Goal: Task Accomplishment & Management: Use online tool/utility

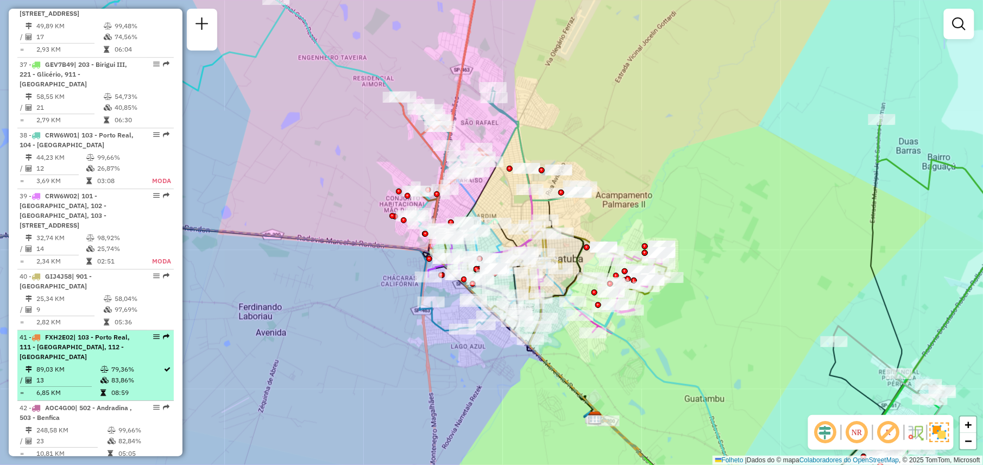
scroll to position [2489, 0]
click at [93, 115] on td at bounding box center [62, 115] width 84 height 2
select select "**********"
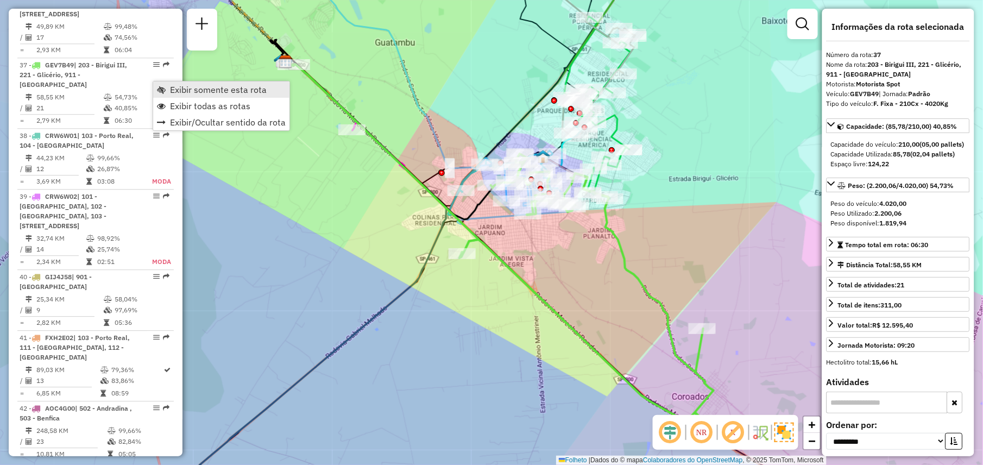
click at [186, 90] on span "Exibir somente esta rota" at bounding box center [218, 89] width 97 height 9
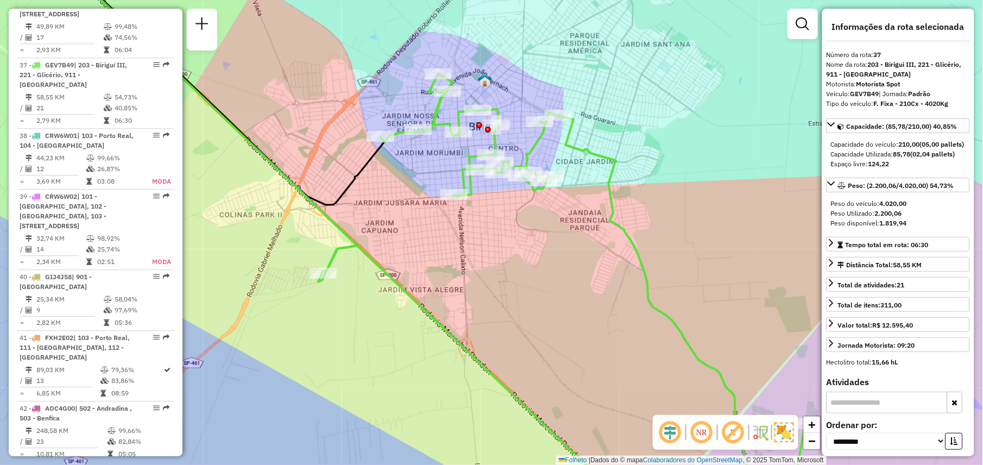
drag, startPoint x: 555, startPoint y: 218, endPoint x: 558, endPoint y: 244, distance: 26.4
click at [558, 244] on div "Janela de atendimento Grade de atendimento Capacidade Transportadoras Veículos …" at bounding box center [491, 232] width 983 height 465
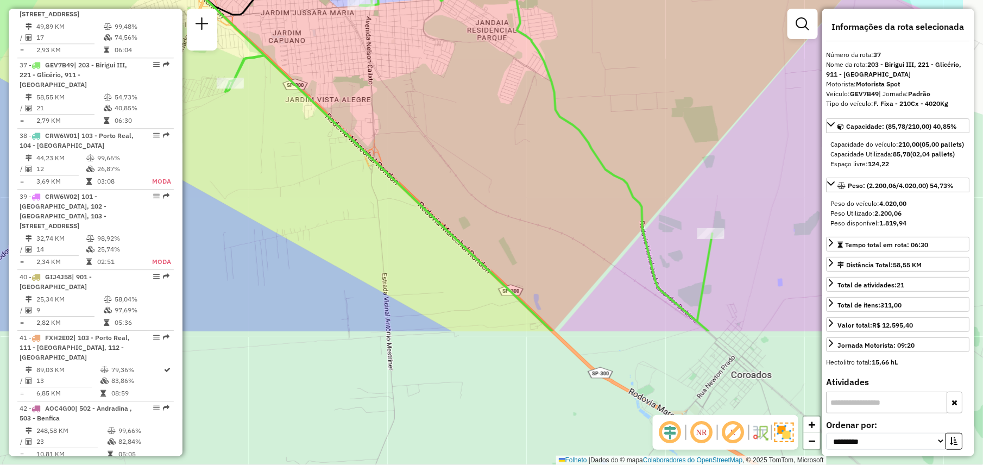
drag, startPoint x: 531, startPoint y: 302, endPoint x: 420, endPoint y: 133, distance: 202.1
click at [420, 133] on div "Janela de atendimento Grade de atendimento Capacidade Transportadoras Veículos …" at bounding box center [491, 232] width 983 height 465
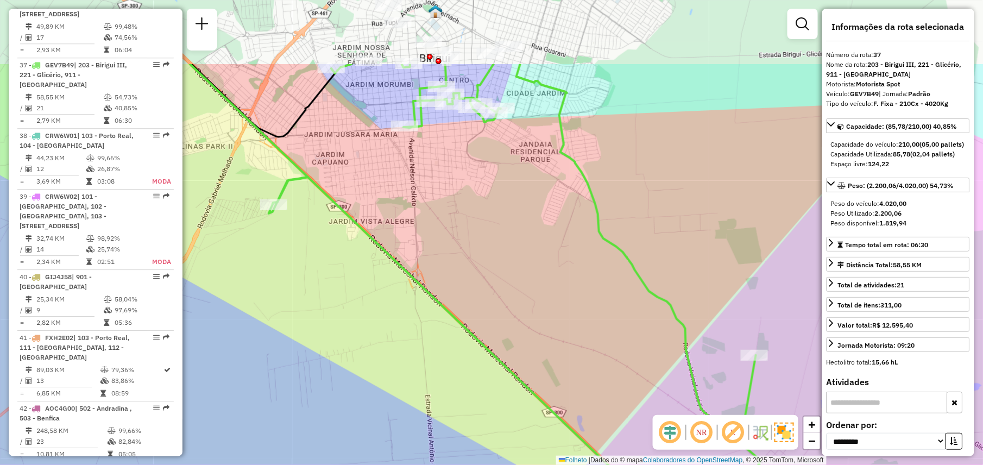
drag, startPoint x: 423, startPoint y: 138, endPoint x: 459, endPoint y: 249, distance: 116.5
click at [459, 249] on div "Janela de atendimento Grade de atendimento Capacidade Transportadoras Veículos …" at bounding box center [491, 232] width 983 height 465
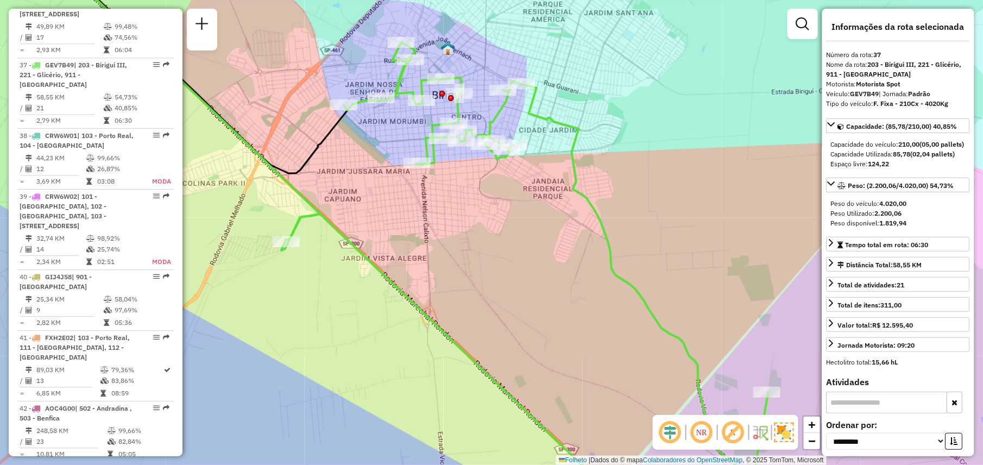
drag, startPoint x: 481, startPoint y: 194, endPoint x: 493, endPoint y: 233, distance: 40.0
click at [493, 233] on div "Janela de atendimento Grade de atendimento Capacidade Transportadoras Veículos …" at bounding box center [491, 232] width 983 height 465
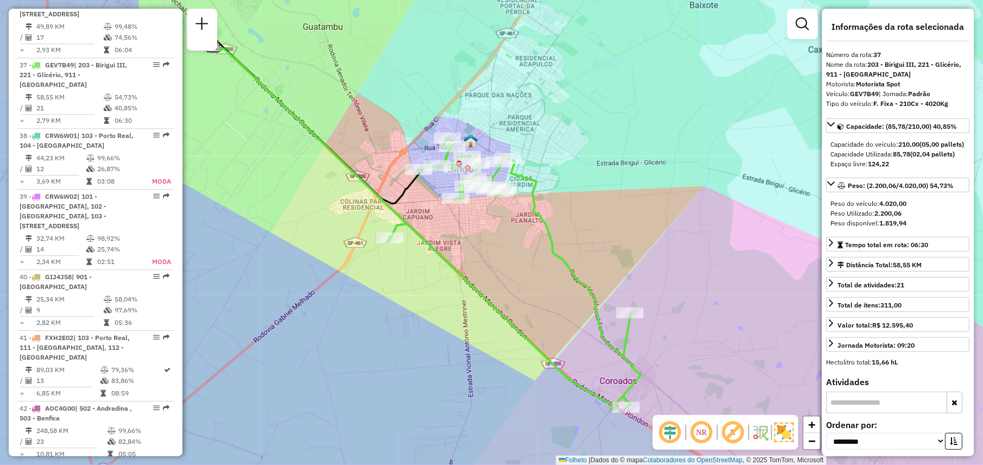
click at [602, 95] on div "Janela de atendimento Grade de atendimento Capacidade Transportadoras Veículos …" at bounding box center [491, 232] width 983 height 465
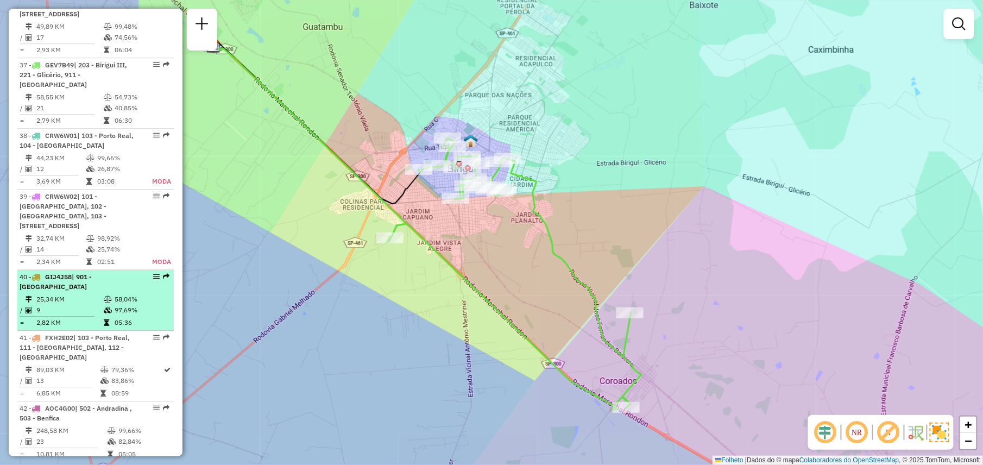
click at [85, 314] on td "9" at bounding box center [69, 310] width 67 height 11
select select "**********"
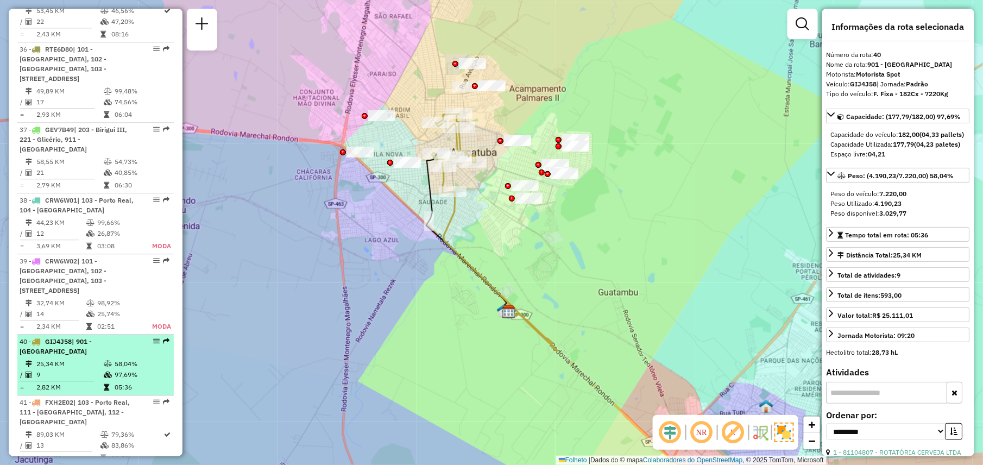
scroll to position [2423, 0]
click at [86, 310] on td at bounding box center [91, 304] width 11 height 11
